Goal: Task Accomplishment & Management: Complete application form

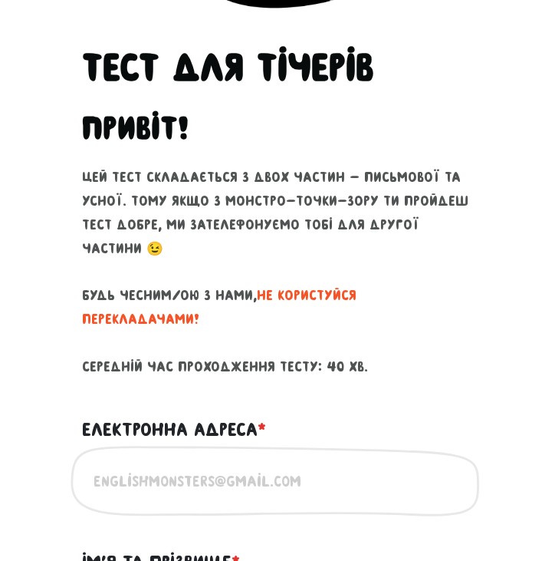
scroll to position [455, 0]
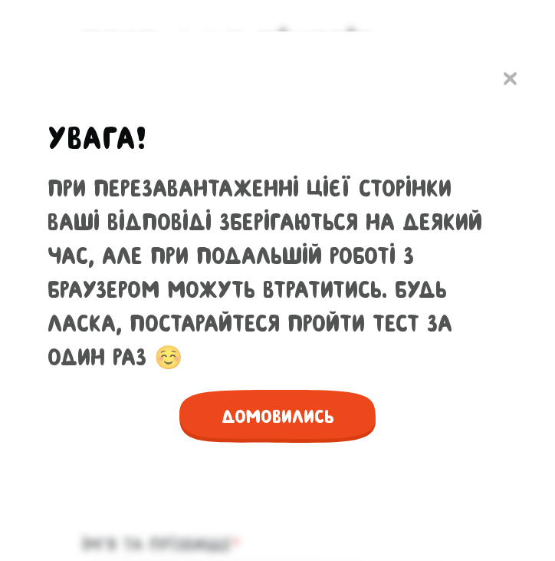
click at [301, 413] on span "Домовились" at bounding box center [277, 416] width 196 height 53
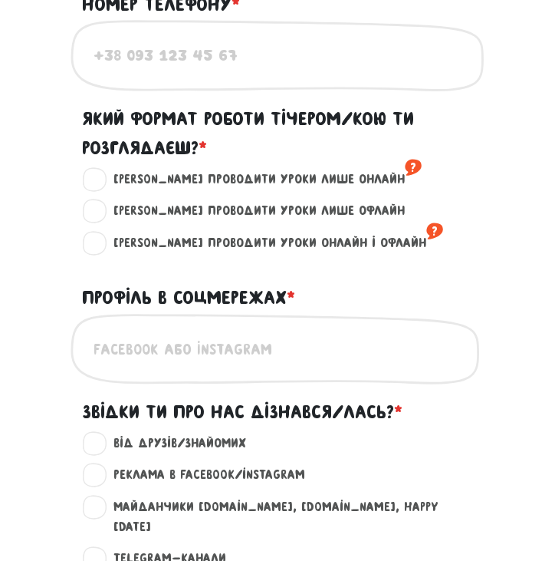
scroll to position [1224, 0]
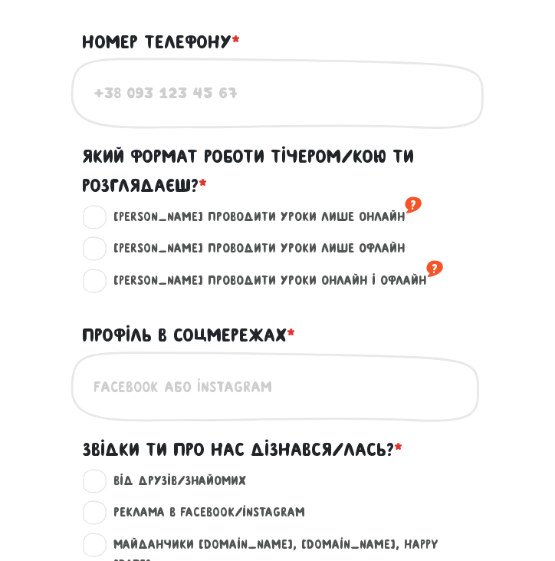
click at [100, 207] on label "[PERSON_NAME] проводити уроки лише онлайн ?" at bounding box center [260, 217] width 321 height 20
click at [100, 207] on input "[PERSON_NAME] проводити уроки лише онлайн ?" at bounding box center [95, 214] width 12 height 15
radio input "true"
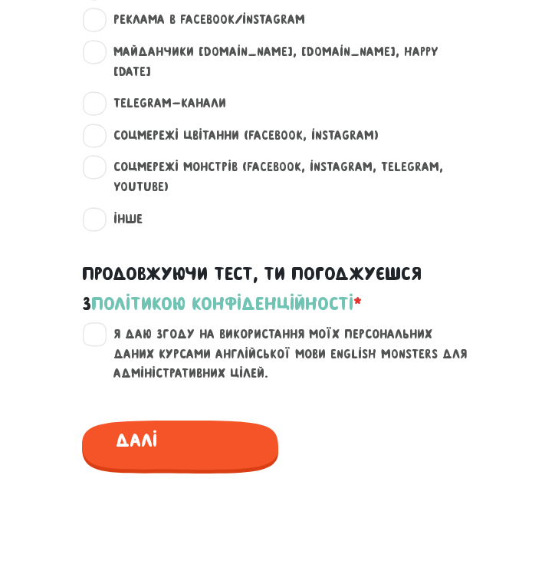
scroll to position [1677, 0]
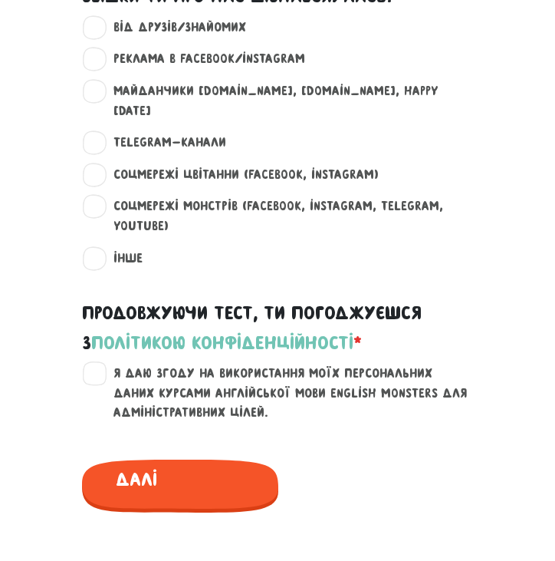
click at [100, 363] on label "Я даю згоду на використання моїх персональних даних курсами англійської мови En…" at bounding box center [286, 392] width 373 height 59
click at [96, 363] on input "Я даю згоду на використання моїх персональних даних курсами англійської мови En…" at bounding box center [95, 370] width 12 height 15
checkbox input "true"
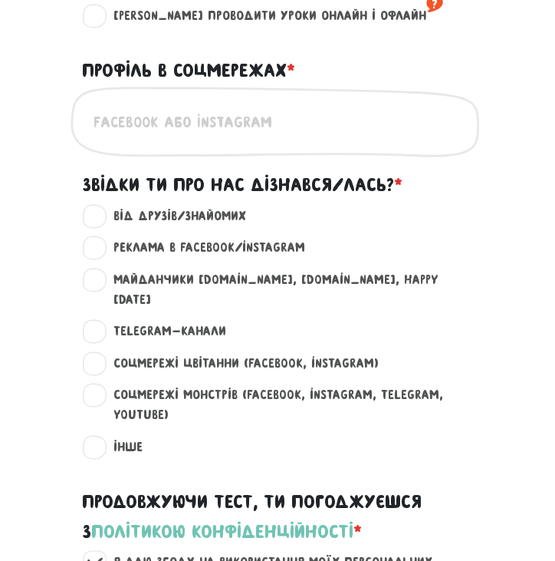
scroll to position [1486, 0]
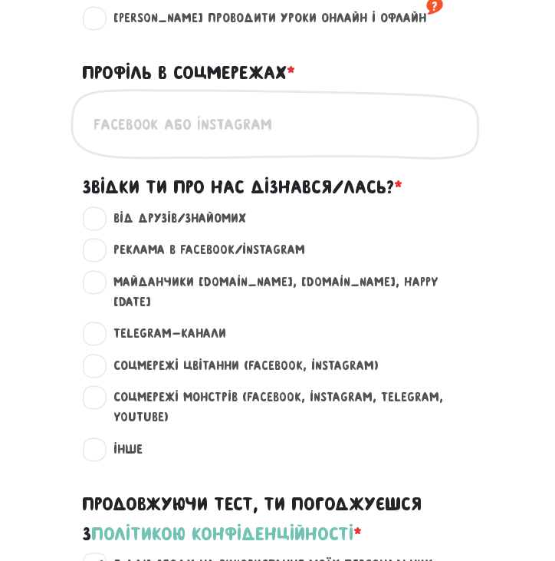
click at [107, 272] on label "Майданчики [DOMAIN_NAME], [DOMAIN_NAME], happy [DATE] ?" at bounding box center [286, 291] width 373 height 39
click at [101, 272] on input "Майданчики [DOMAIN_NAME], [DOMAIN_NAME], happy [DATE] ?" at bounding box center [95, 279] width 12 height 15
radio input "true"
click at [100, 240] on label "Реклама в Facebook/Instagram ?" at bounding box center [202, 250] width 205 height 20
click at [91, 240] on input "Реклама в Facebook/Instagram ?" at bounding box center [95, 247] width 12 height 15
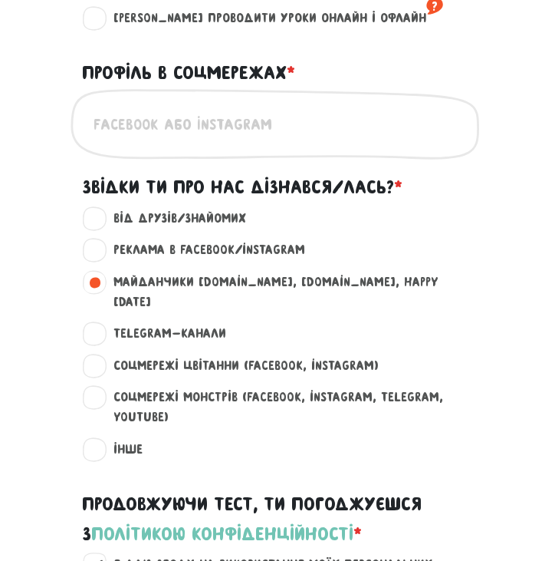
radio input "true"
click at [100, 272] on label "Майданчики [DOMAIN_NAME], [DOMAIN_NAME], happy [DATE] ?" at bounding box center [286, 291] width 373 height 39
click at [96, 272] on input "Майданчики [DOMAIN_NAME], [DOMAIN_NAME], happy [DATE] ?" at bounding box center [95, 279] width 12 height 15
radio input "true"
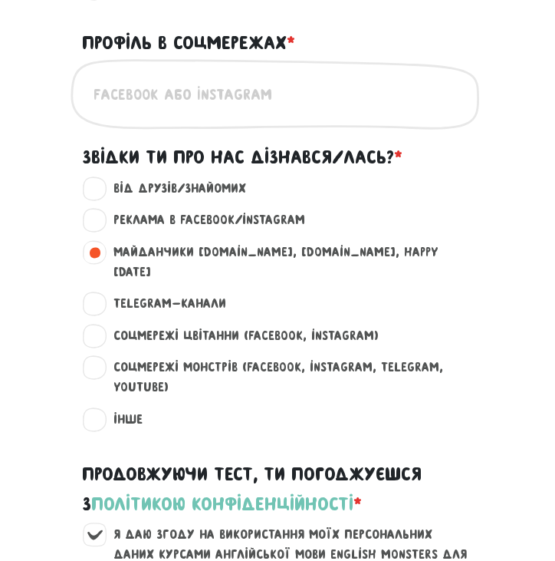
scroll to position [1520, 0]
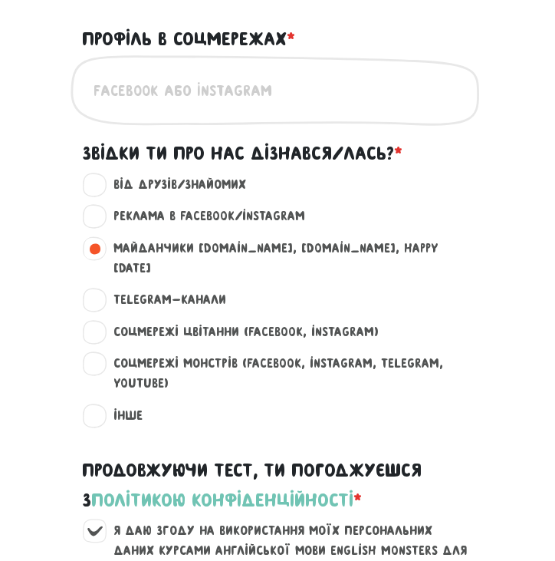
click at [100, 354] on label "Соцмережі Монстрів (Facebook, Instagram, Telegram, Youtube) ?" at bounding box center [286, 373] width 373 height 39
click at [100, 354] on input "Соцмережі Монстрів (Facebook, Instagram, Telegram, Youtube) ?" at bounding box center [95, 361] width 12 height 15
radio input "true"
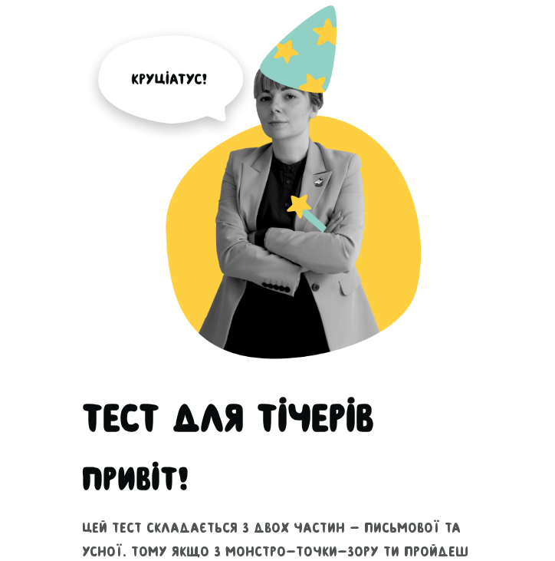
scroll to position [6, 0]
